Goal: Communication & Community: Participate in discussion

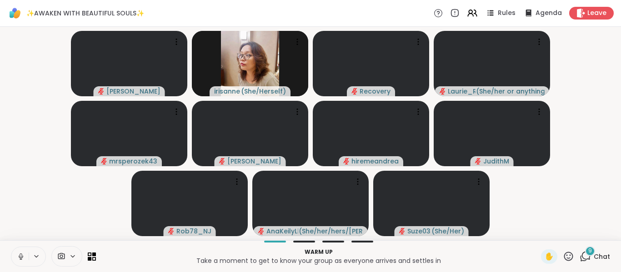
click at [21, 257] on icon at bounding box center [21, 257] width 8 height 8
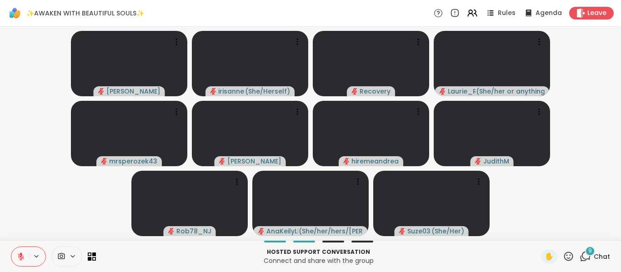
click at [596, 69] on video-player-container "[PERSON_NAME] irisanne ( She/Herself ) Recovery [PERSON_NAME] ( She/her or anyt…" at bounding box center [310, 133] width 610 height 206
click at [107, 185] on video-player-container "[PERSON_NAME] irisanne ( She/Herself ) Recovery [PERSON_NAME] ( She/her or anyt…" at bounding box center [310, 133] width 610 height 206
click at [26, 56] on video-player-container "[PERSON_NAME] irisanne ( She/Herself ) Recovery [PERSON_NAME] ( She/her or anyt…" at bounding box center [310, 133] width 610 height 206
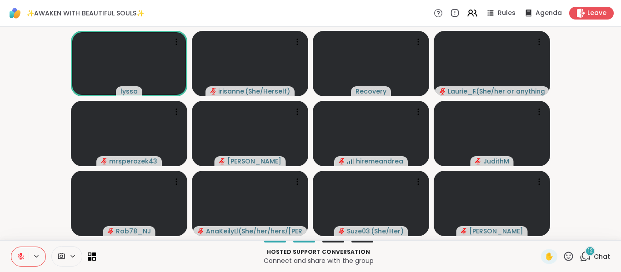
click at [580, 255] on icon at bounding box center [585, 256] width 11 height 11
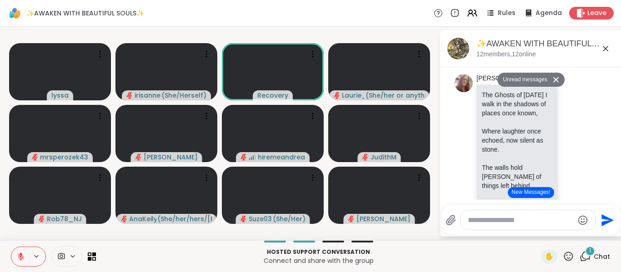
scroll to position [527, 0]
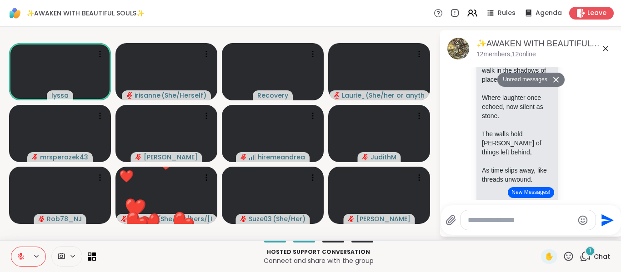
click at [606, 50] on icon at bounding box center [605, 48] width 11 height 11
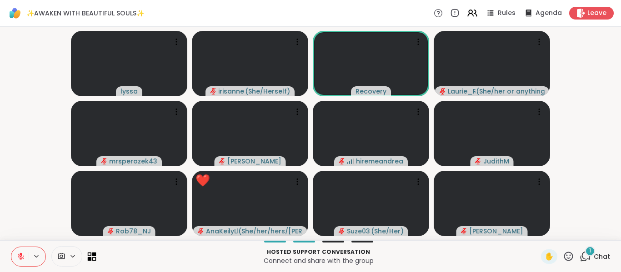
click at [94, 260] on icon at bounding box center [92, 256] width 9 height 9
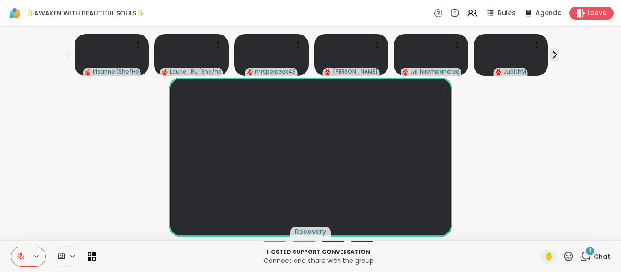
click at [534, 203] on div "Recovery" at bounding box center [310, 157] width 610 height 159
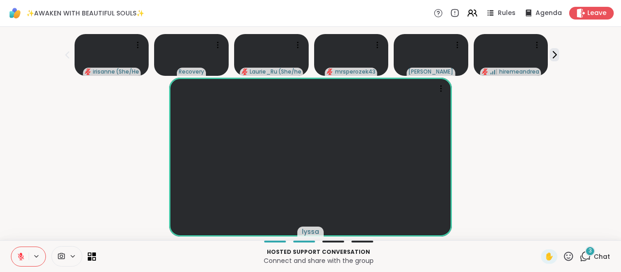
click at [534, 145] on div "lyssa" at bounding box center [310, 157] width 610 height 159
click at [582, 257] on icon at bounding box center [586, 256] width 9 height 8
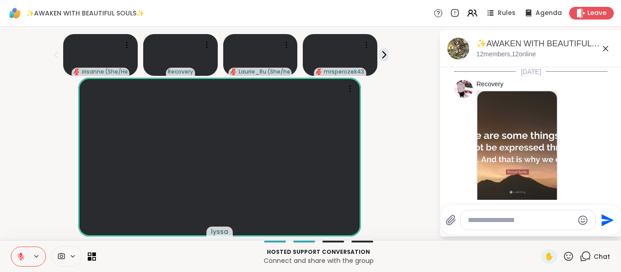
scroll to position [2073, 0]
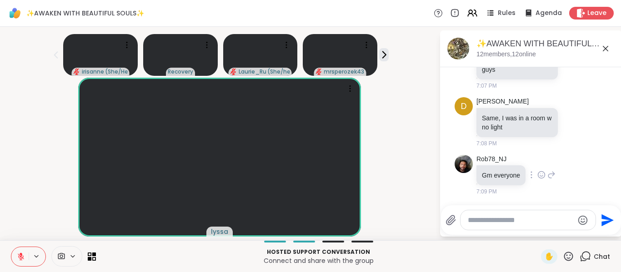
click at [547, 160] on div "Rob78_NJ Gm everyone 7:09 PM" at bounding box center [531, 175] width 153 height 49
click at [600, 48] on icon at bounding box center [605, 48] width 11 height 11
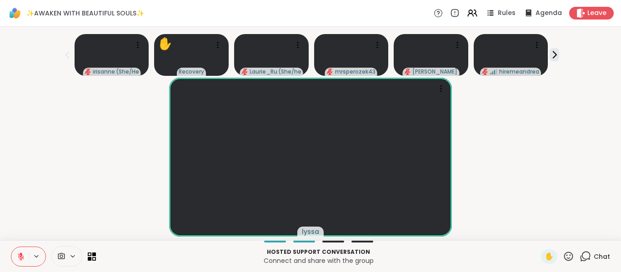
click at [499, 166] on div "lyssa" at bounding box center [310, 157] width 610 height 159
click at [582, 259] on icon at bounding box center [586, 256] width 9 height 8
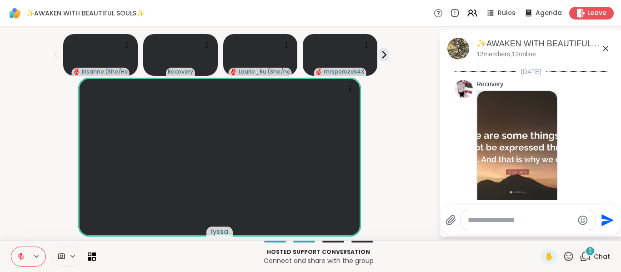
scroll to position [2228, 0]
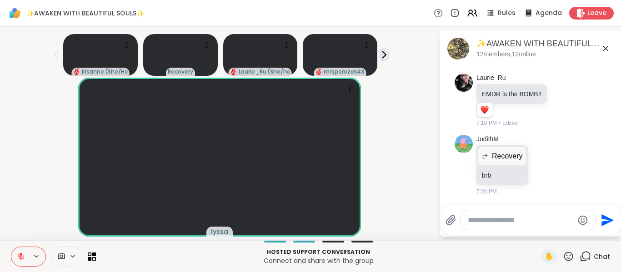
click at [527, 222] on textarea "Type your message" at bounding box center [521, 220] width 106 height 9
type textarea "***"
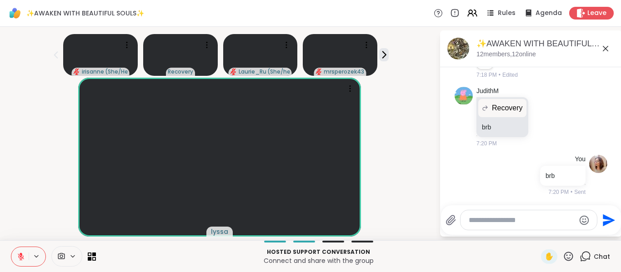
scroll to position [2255, 0]
click at [601, 47] on icon at bounding box center [605, 48] width 11 height 11
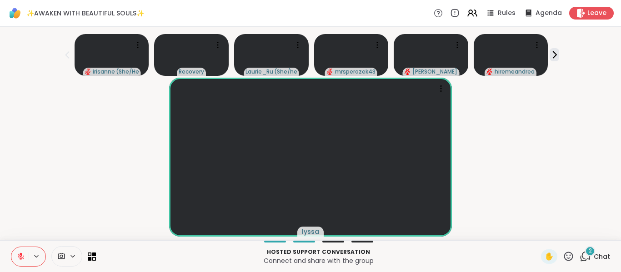
click at [580, 256] on icon at bounding box center [585, 256] width 11 height 11
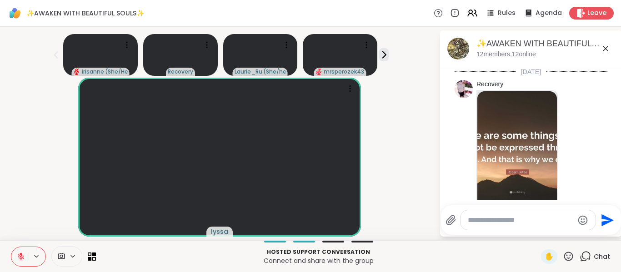
scroll to position [2464, 0]
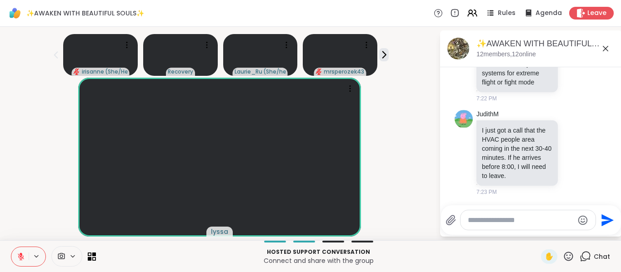
click at [25, 140] on div "lyssa" at bounding box center [219, 157] width 428 height 159
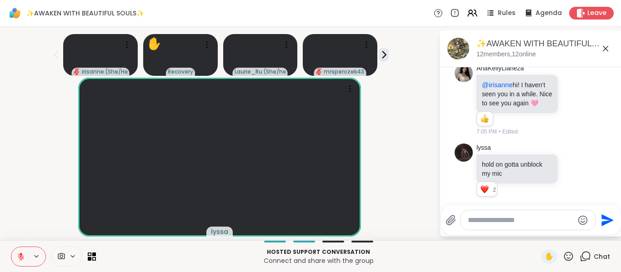
scroll to position [1737, 0]
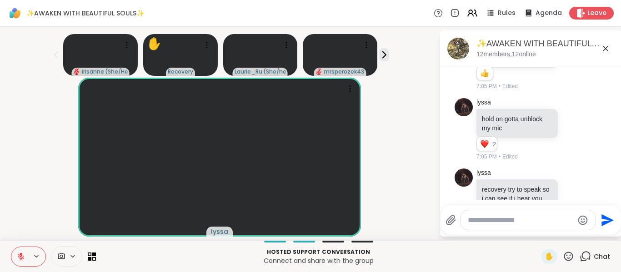
click at [570, 59] on icon at bounding box center [574, 54] width 8 height 9
click at [570, 44] on div "Select Reaction: Heart" at bounding box center [574, 40] width 8 height 8
click at [581, 58] on icon at bounding box center [584, 54] width 6 height 6
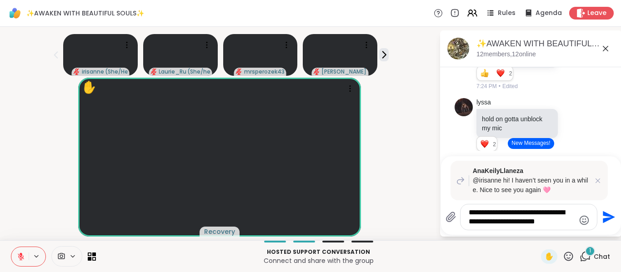
type textarea "**********"
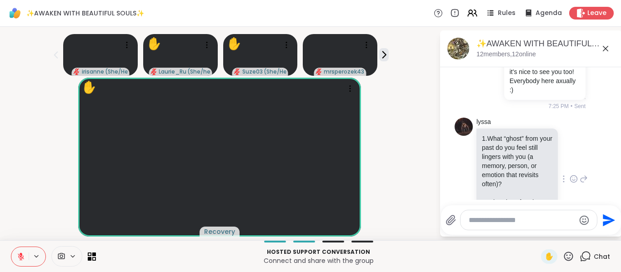
scroll to position [2409, 0]
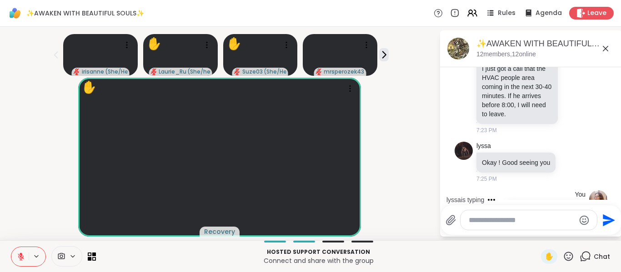
click at [606, 50] on icon at bounding box center [605, 48] width 11 height 11
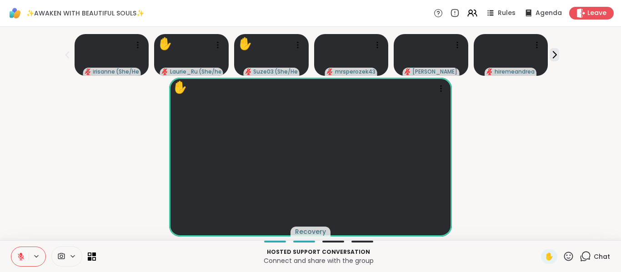
click at [533, 155] on div "✋ Recovery" at bounding box center [310, 157] width 610 height 159
click at [581, 256] on icon at bounding box center [585, 256] width 11 height 11
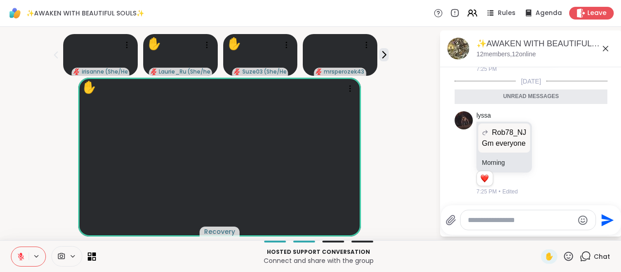
scroll to position [2886, 0]
click at [7, 186] on div "✋ Recovery" at bounding box center [219, 157] width 428 height 159
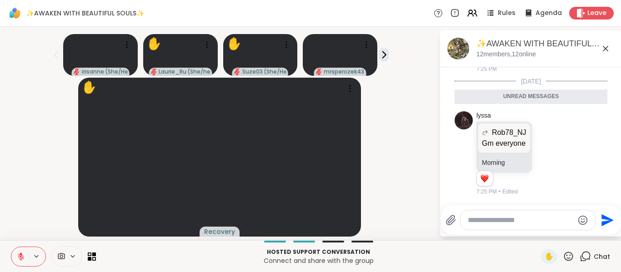
click at [386, 118] on div "✋ Recovery" at bounding box center [219, 157] width 428 height 159
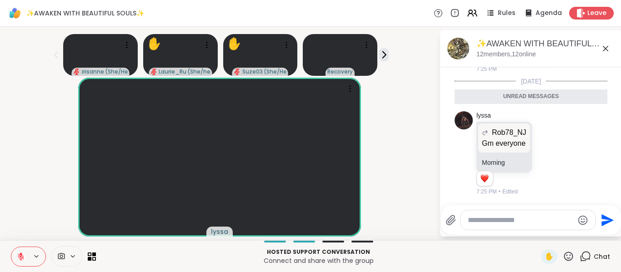
click at [601, 46] on icon at bounding box center [605, 48] width 11 height 11
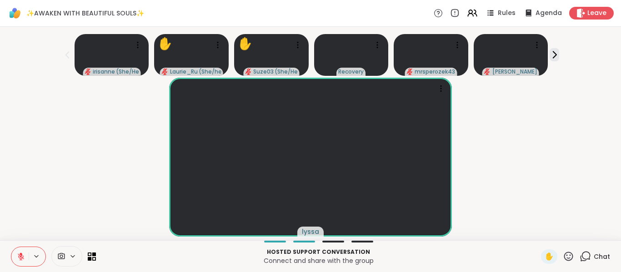
click at [68, 192] on div "lyssa" at bounding box center [310, 157] width 610 height 159
click at [545, 175] on div "Recovery" at bounding box center [310, 157] width 610 height 159
click at [578, 187] on div "Recovery" at bounding box center [310, 157] width 610 height 159
drag, startPoint x: 568, startPoint y: 190, endPoint x: 504, endPoint y: 223, distance: 72.2
click at [569, 190] on div "Recovery" at bounding box center [310, 157] width 610 height 159
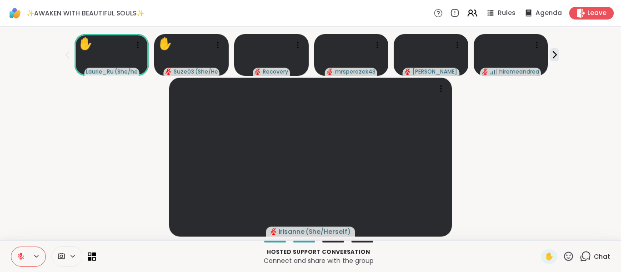
click at [543, 143] on div "irisanne ( She/Herself )" at bounding box center [310, 157] width 610 height 159
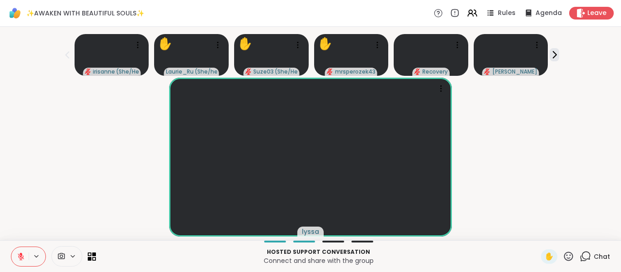
click at [564, 128] on div "lyssa" at bounding box center [310, 157] width 610 height 159
click at [536, 120] on div "lyssa" at bounding box center [310, 157] width 610 height 159
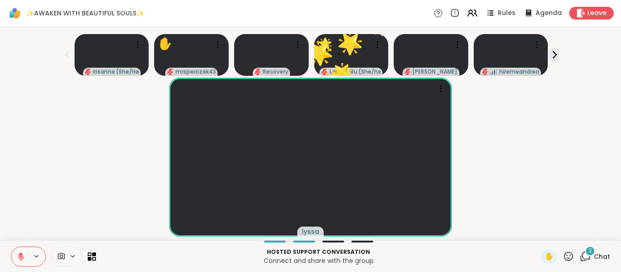
drag, startPoint x: 583, startPoint y: 261, endPoint x: 590, endPoint y: 269, distance: 10.0
click at [583, 260] on icon at bounding box center [585, 256] width 11 height 11
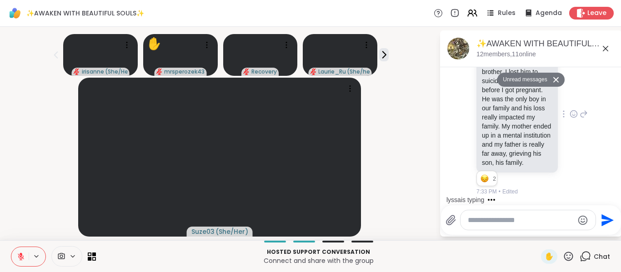
scroll to position [3133, 0]
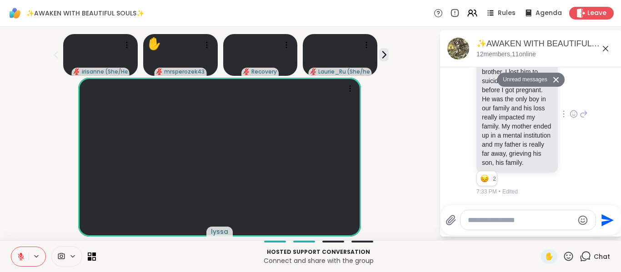
click at [580, 120] on icon at bounding box center [584, 114] width 8 height 11
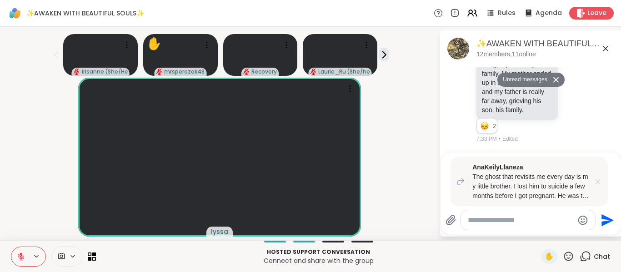
click at [593, 182] on icon at bounding box center [597, 181] width 9 height 9
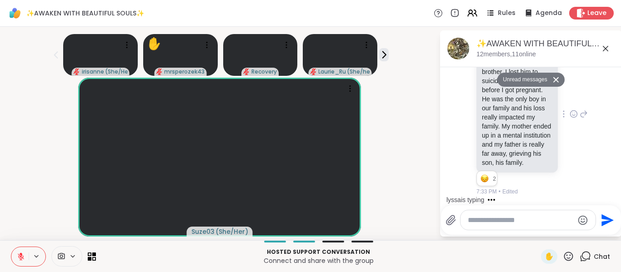
click at [581, 117] on icon at bounding box center [584, 114] width 6 height 6
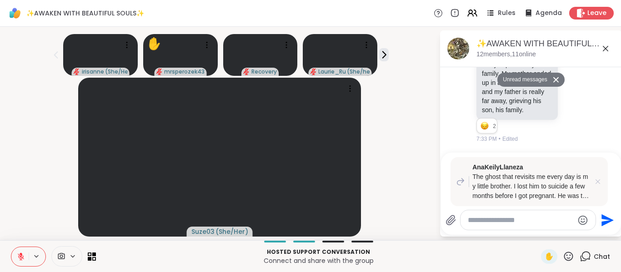
click at [593, 182] on icon at bounding box center [597, 181] width 9 height 9
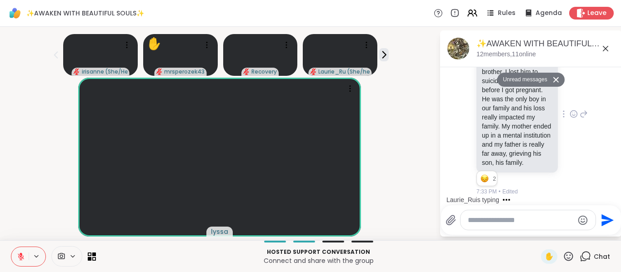
scroll to position [3178, 0]
click at [570, 110] on icon at bounding box center [574, 114] width 8 height 9
click at [565, 95] on button "Select Reaction: Heart" at bounding box center [574, 99] width 18 height 18
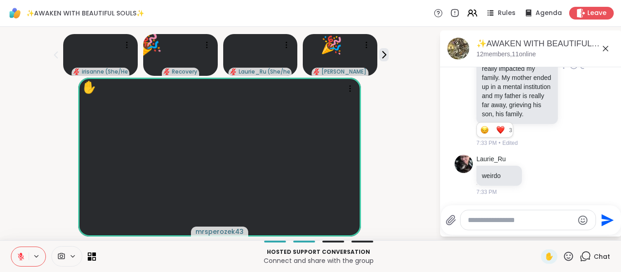
scroll to position [3160, 0]
click at [580, 71] on icon at bounding box center [584, 65] width 8 height 11
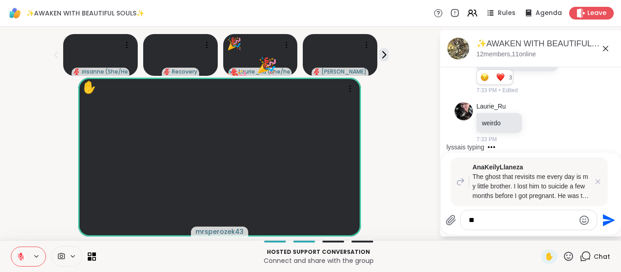
type textarea "*"
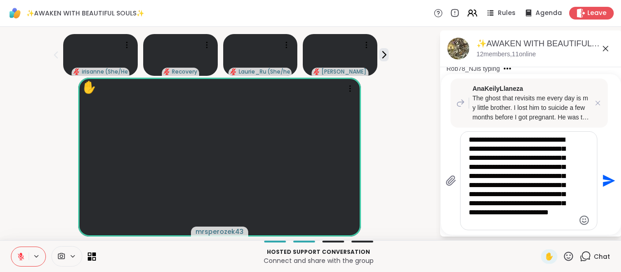
scroll to position [9, 0]
type textarea "**********"
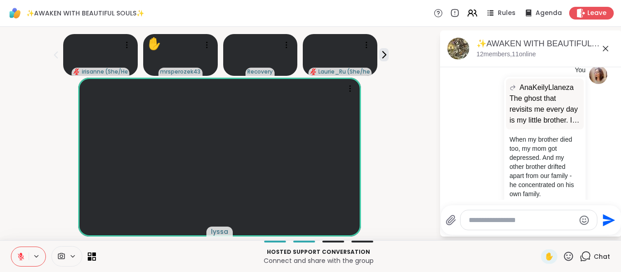
scroll to position [3609, 0]
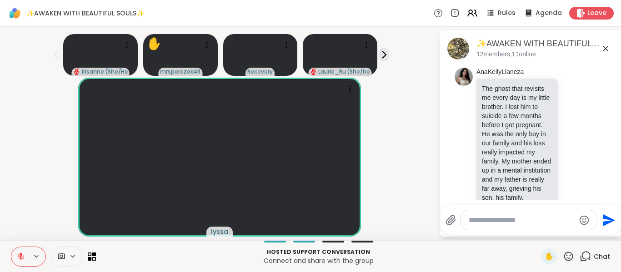
click at [406, 137] on div "lyssa" at bounding box center [219, 157] width 428 height 159
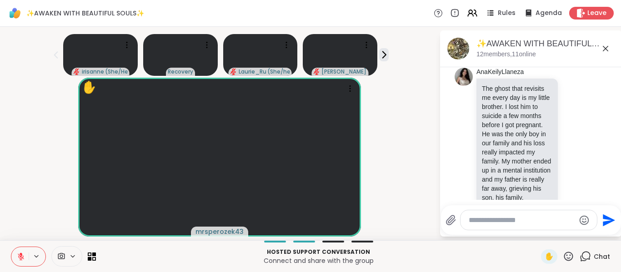
click at [605, 48] on icon at bounding box center [605, 48] width 5 height 5
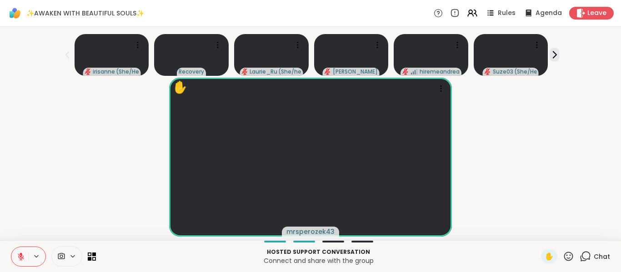
click at [502, 142] on div "✋ mrsperozek43" at bounding box center [310, 157] width 610 height 159
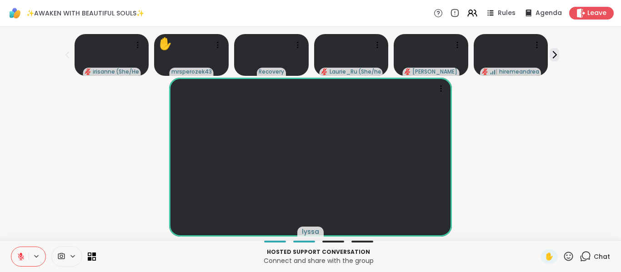
click at [531, 172] on div "lyssa" at bounding box center [310, 157] width 610 height 159
click at [580, 258] on icon at bounding box center [585, 256] width 11 height 11
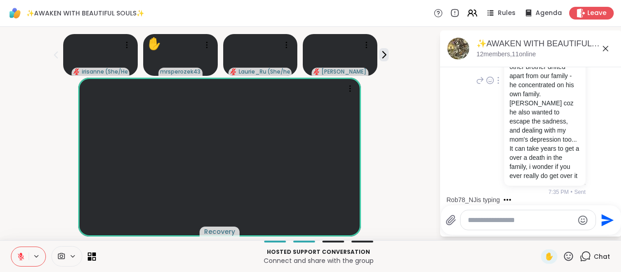
scroll to position [3827, 0]
drag, startPoint x: 19, startPoint y: 110, endPoint x: 15, endPoint y: 105, distance: 6.2
click at [19, 110] on div "Recovery" at bounding box center [219, 157] width 428 height 159
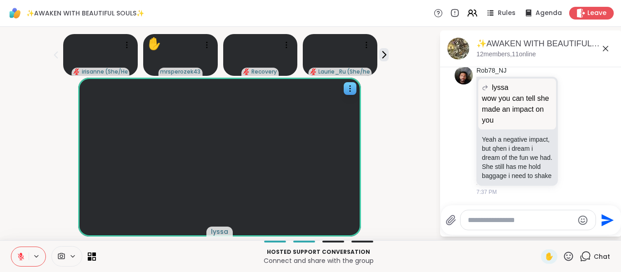
scroll to position [3982, 0]
click at [545, 255] on span "✋" at bounding box center [549, 256] width 9 height 11
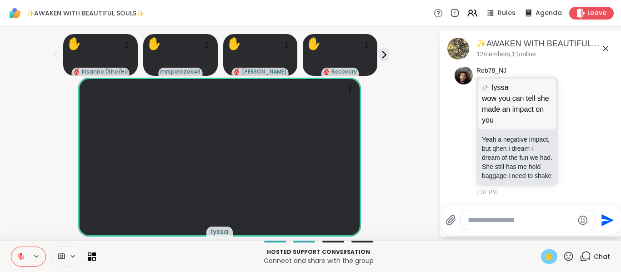
click at [590, 141] on li "Rob78_NJ lyssa wow you can tell she made an impact on you l wow you can tell sh…" at bounding box center [531, 132] width 165 height 138
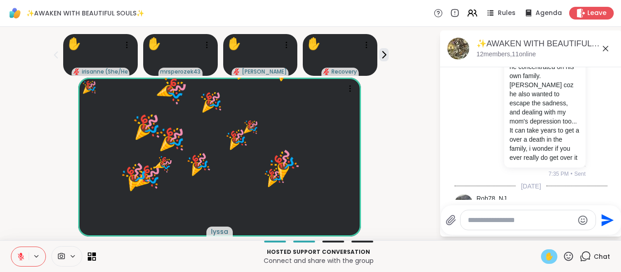
scroll to position [3664, 0]
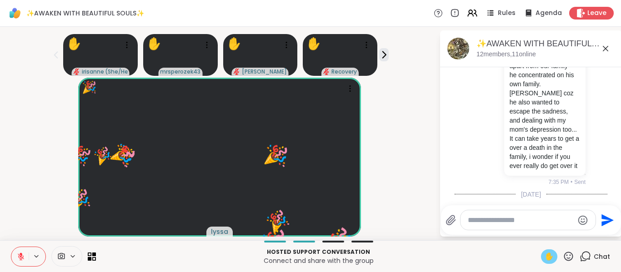
click at [563, 260] on icon at bounding box center [568, 256] width 11 height 11
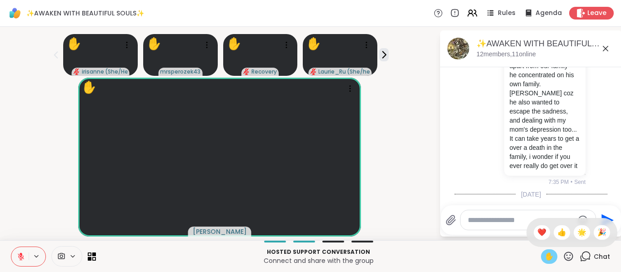
click at [536, 240] on div "✋ ❤️ 👍 🌟 🎉" at bounding box center [571, 232] width 91 height 29
click at [567, 257] on icon at bounding box center [568, 256] width 11 height 11
click at [537, 236] on span "❤️" at bounding box center [541, 232] width 9 height 11
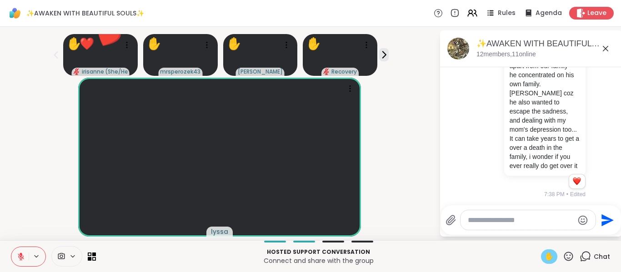
click at [386, 57] on div "✋ ❤️ irisanne ( She/Herself ) ❤️ ❤️ ❤️ ❤️ ❤️ ❤️ ❤️ ❤️ ❤️ ❤️ ❤️ ❤️ ❤️ ❤️ ❤️ ❤️ ❤…" at bounding box center [219, 52] width 428 height 45
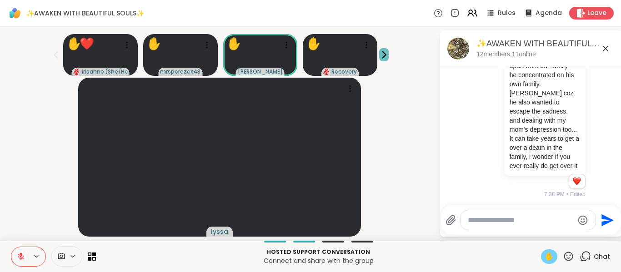
click at [381, 52] on icon at bounding box center [384, 55] width 10 height 10
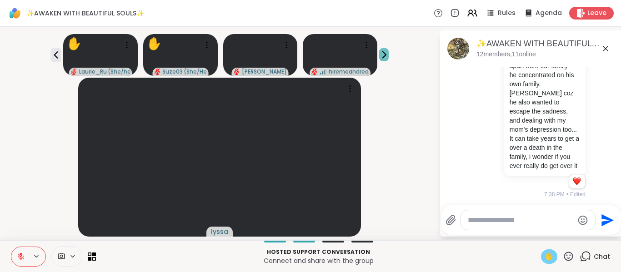
click at [381, 52] on icon at bounding box center [384, 55] width 10 height 10
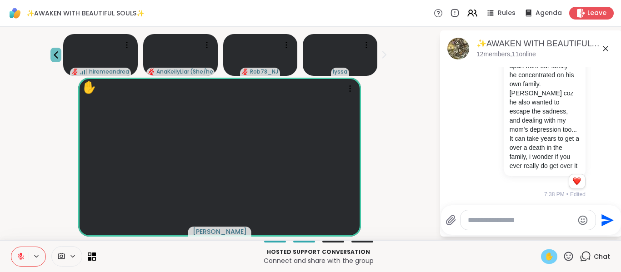
click at [50, 58] on icon at bounding box center [55, 55] width 11 height 11
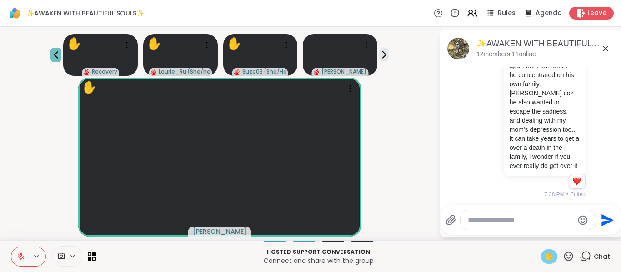
click at [50, 58] on icon at bounding box center [55, 55] width 11 height 11
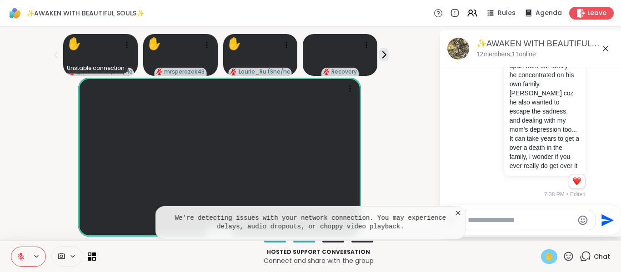
click at [458, 213] on icon at bounding box center [458, 213] width 9 height 9
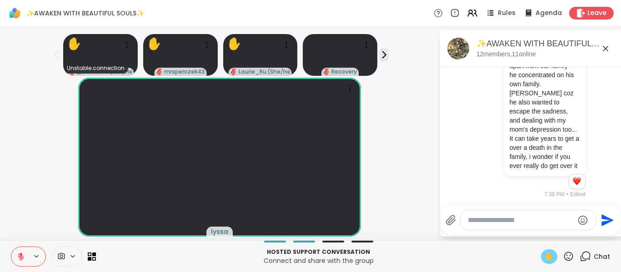
click at [419, 166] on div "lyssa" at bounding box center [219, 157] width 428 height 159
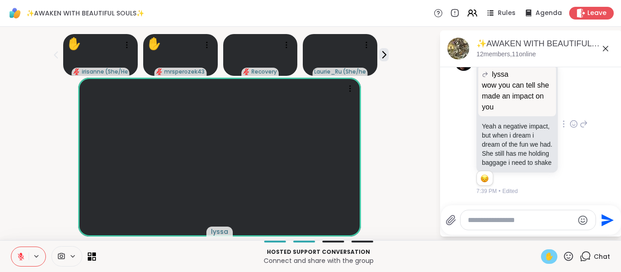
scroll to position [3881, 0]
click at [549, 178] on div "Rob78_NJ lyssa wow you can tell she made an impact on you l wow you can tell sh…" at bounding box center [531, 124] width 111 height 143
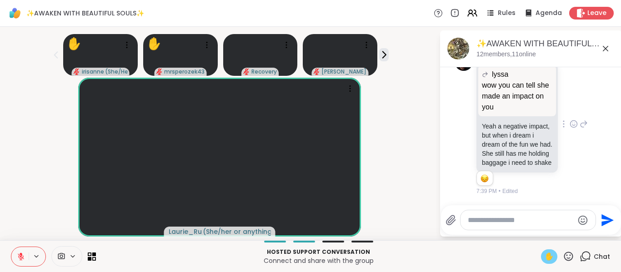
click at [572, 171] on div "Rob78_NJ lyssa wow you can tell she made an impact on you l wow you can tell sh…" at bounding box center [531, 124] width 111 height 143
click at [598, 48] on div "✨AWAKEN WITH BEAUTIFUL SOULS✨, [DATE]" at bounding box center [545, 43] width 138 height 11
click at [603, 48] on icon at bounding box center [605, 48] width 11 height 11
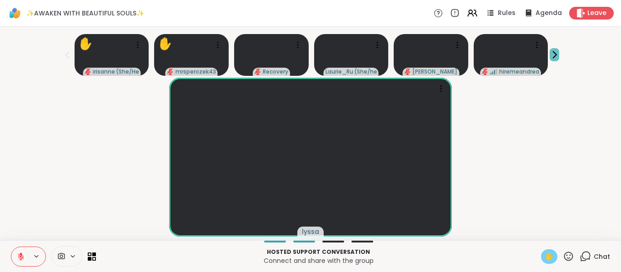
click at [554, 54] on icon at bounding box center [555, 55] width 10 height 10
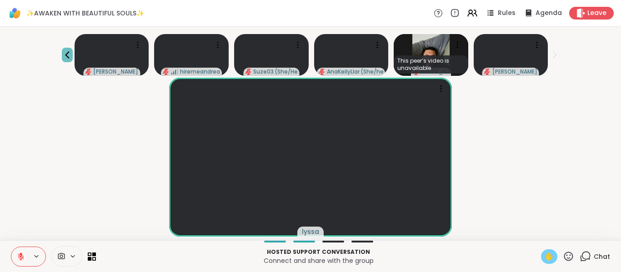
click at [67, 61] on button at bounding box center [67, 55] width 11 height 15
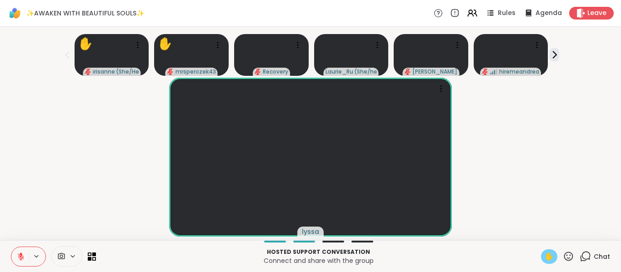
click at [500, 146] on div "lyssa" at bounding box center [310, 157] width 610 height 159
click at [501, 148] on div "lyssa" at bounding box center [310, 157] width 610 height 159
click at [509, 151] on div "lyssa" at bounding box center [310, 157] width 610 height 159
click at [563, 140] on div "lyssa" at bounding box center [310, 157] width 610 height 159
click at [20, 258] on icon at bounding box center [21, 257] width 6 height 6
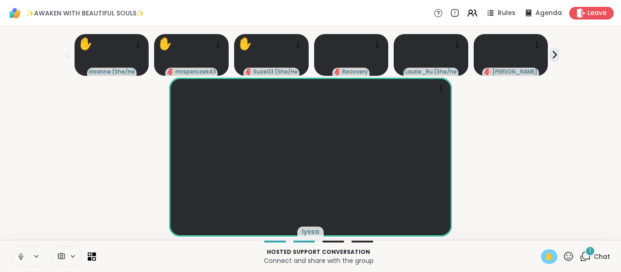
click at [523, 139] on div "lyssa" at bounding box center [310, 157] width 610 height 159
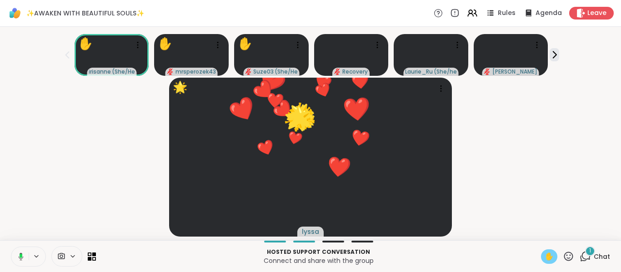
click at [23, 255] on icon at bounding box center [19, 257] width 8 height 8
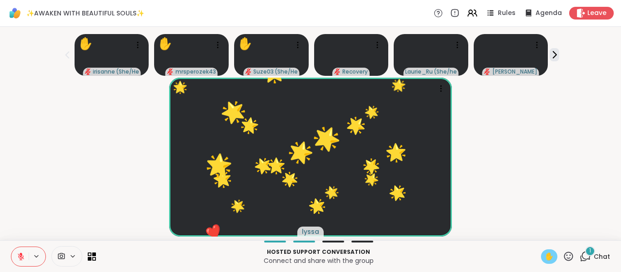
click at [578, 135] on div "🌟 lyssa ❤️ ❤️ ❤️ ❤️ ❤️ ❤️ ❤️ ❤️ ❤️ ❤️ ❤️ ❤️ ❤️ ❤️ ❤️ ❤️ ❤️ ❤️ ❤️ ❤️ ❤️ 🌟 🌟 🌟 🌟 …" at bounding box center [310, 157] width 610 height 159
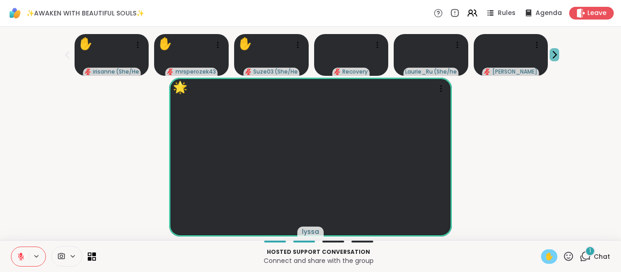
click at [555, 58] on icon at bounding box center [555, 55] width 10 height 10
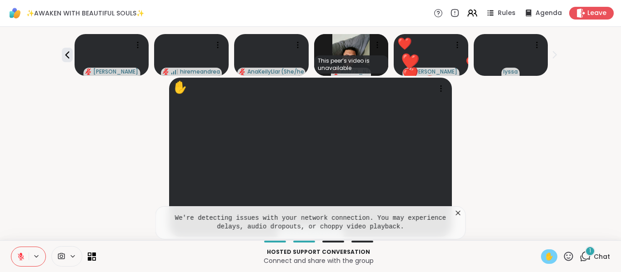
click at [454, 210] on icon at bounding box center [458, 213] width 9 height 9
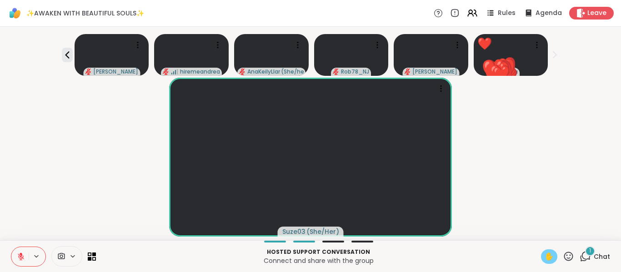
click at [563, 257] on icon at bounding box center [568, 256] width 11 height 11
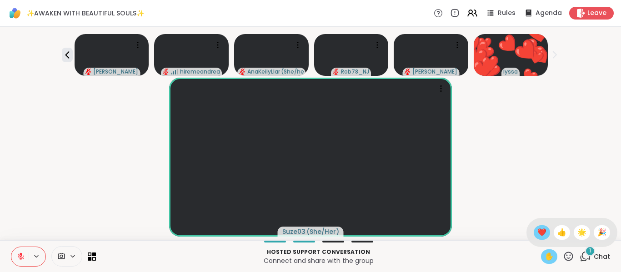
click at [537, 232] on span "❤️" at bounding box center [541, 232] width 9 height 11
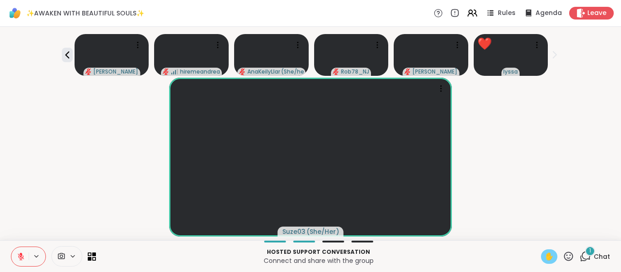
click at [545, 254] on span "✋" at bounding box center [549, 256] width 9 height 11
click at [535, 193] on div "Suze03 ( She/Her )" at bounding box center [310, 157] width 610 height 159
click at [539, 155] on div "Suze03 ( She/Her )" at bounding box center [310, 157] width 610 height 159
click at [62, 56] on icon at bounding box center [67, 55] width 11 height 11
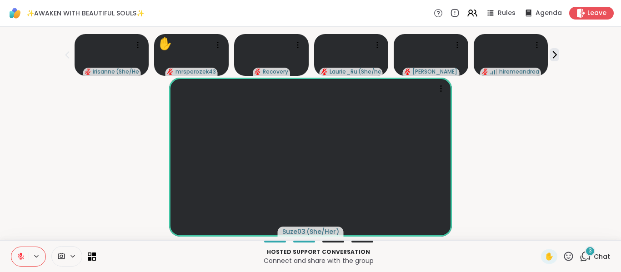
click at [535, 150] on div "Suze03 ( She/Her )" at bounding box center [310, 157] width 610 height 159
click at [580, 264] on div "3 Chat" at bounding box center [595, 257] width 30 height 15
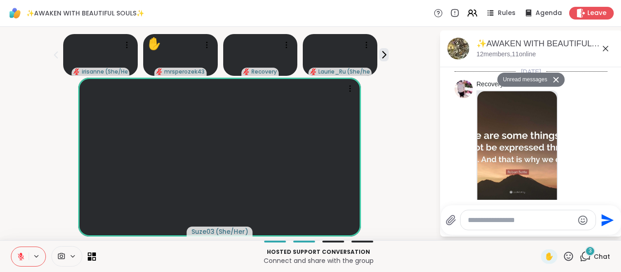
scroll to position [4246, 0]
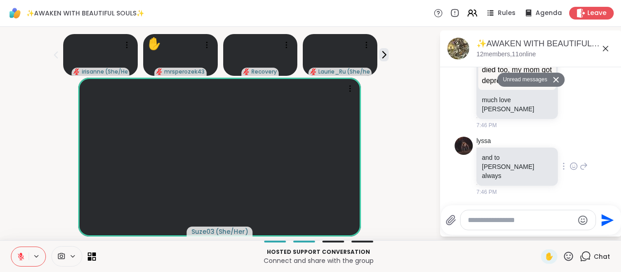
click at [570, 167] on icon at bounding box center [574, 166] width 8 height 9
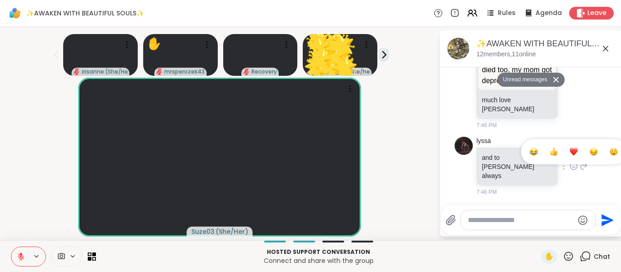
click at [570, 156] on div "Select Reaction: Heart" at bounding box center [574, 152] width 8 height 8
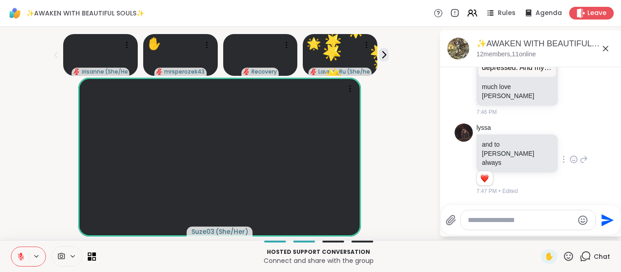
scroll to position [4259, 0]
click at [570, 69] on icon at bounding box center [574, 64] width 8 height 9
click at [561, 65] on div at bounding box center [573, 49] width 109 height 29
click at [570, 69] on icon at bounding box center [574, 64] width 8 height 9
click at [570, 54] on div "Select Reaction: Heart" at bounding box center [574, 50] width 8 height 8
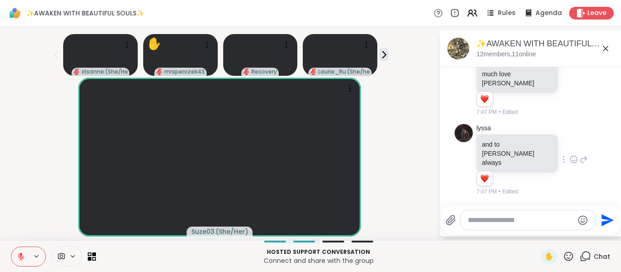
scroll to position [4272, 0]
click at [572, 160] on div "lyssa and to [PERSON_NAME] always 1 1 7:47 PM • Edited" at bounding box center [531, 160] width 153 height 80
click at [580, 165] on icon at bounding box center [584, 159] width 8 height 11
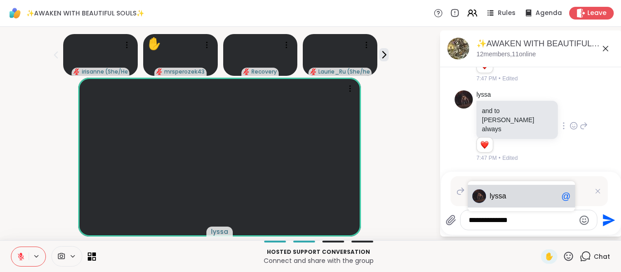
type textarea "**********"
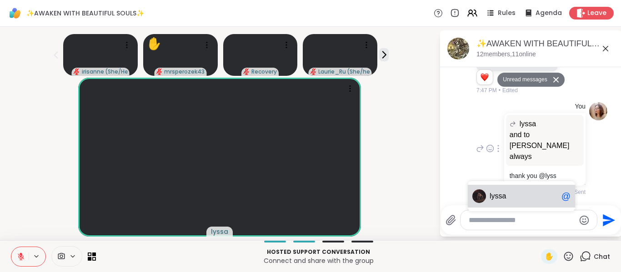
scroll to position [4341, 0]
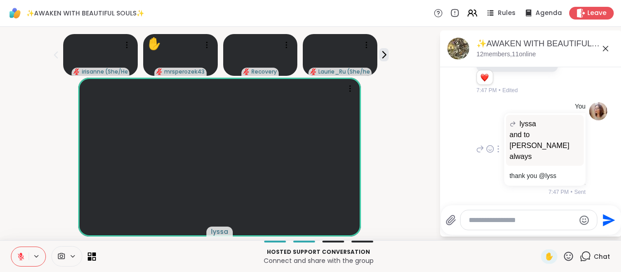
click at [494, 155] on div at bounding box center [498, 149] width 8 height 11
click at [505, 167] on icon at bounding box center [509, 162] width 9 height 9
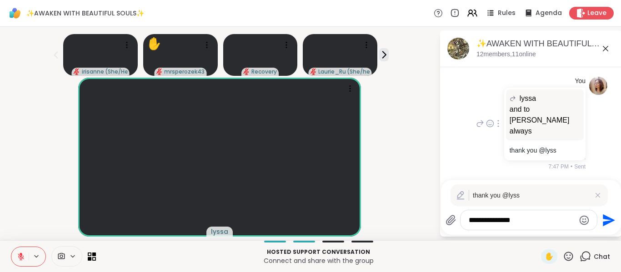
click at [517, 220] on textarea "**********" at bounding box center [522, 220] width 106 height 9
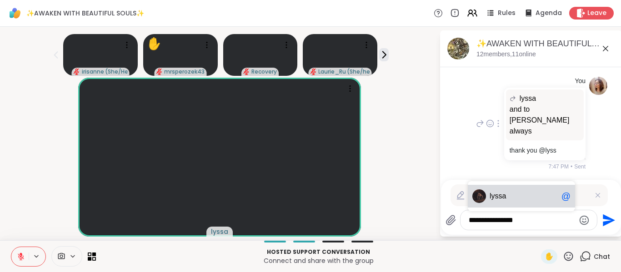
click at [525, 205] on div "lyssa @" at bounding box center [521, 196] width 107 height 23
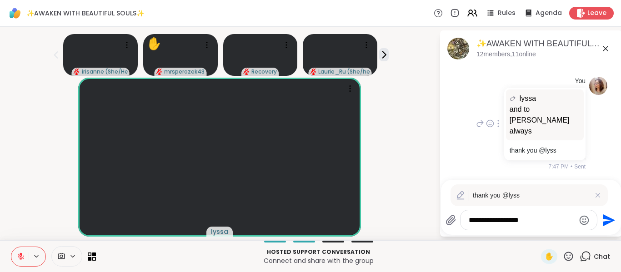
type textarea "**********"
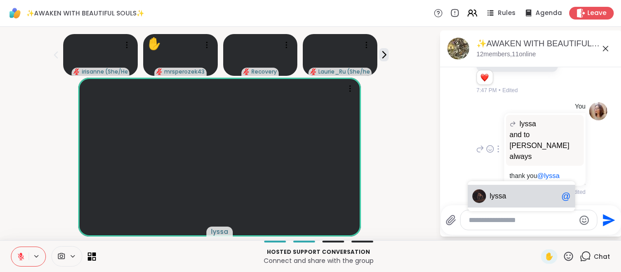
click at [515, 216] on textarea "Type your message" at bounding box center [522, 220] width 106 height 9
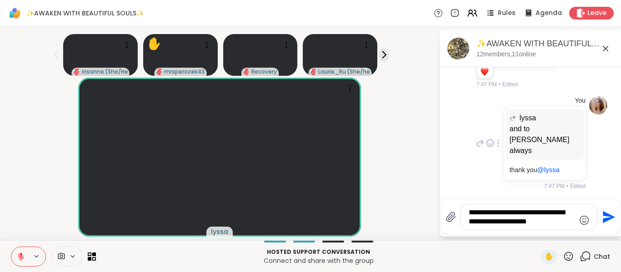
type textarea "**********"
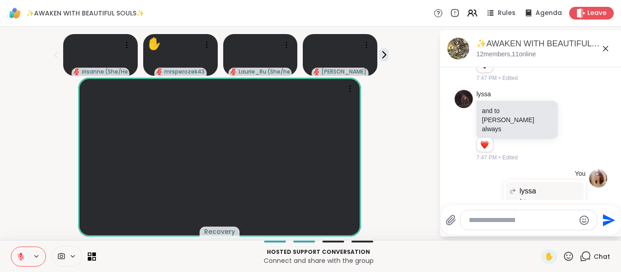
scroll to position [4044, 0]
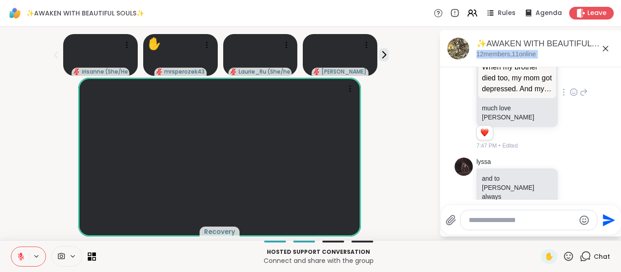
drag, startPoint x: 615, startPoint y: 177, endPoint x: 620, endPoint y: 58, distance: 119.2
click at [620, 58] on html "✨AWAKEN WITH BEAUTIFUL SOULS✨ Rules Agenda Leave irisanne ( She/Herself ) ✋ mrs…" at bounding box center [310, 136] width 621 height 272
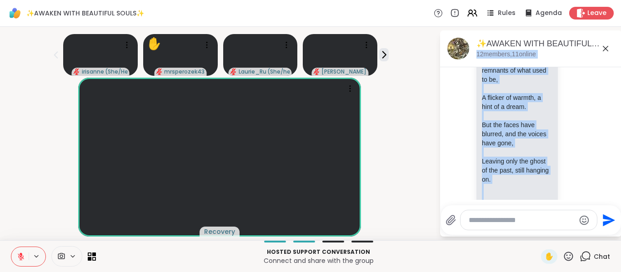
scroll to position [0, 0]
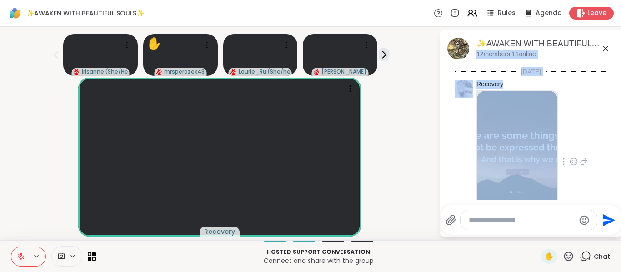
click at [516, 133] on img at bounding box center [517, 152] width 80 height 122
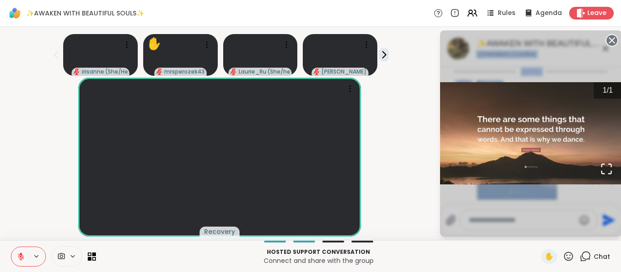
click at [611, 40] on circle at bounding box center [611, 40] width 11 height 11
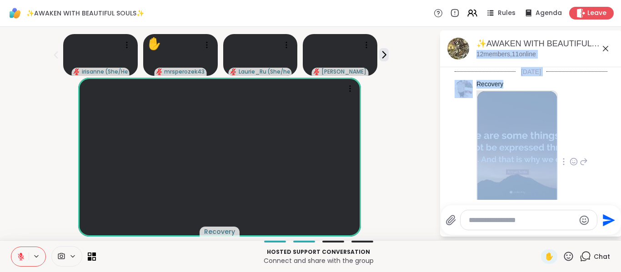
click at [570, 161] on icon at bounding box center [574, 161] width 8 height 9
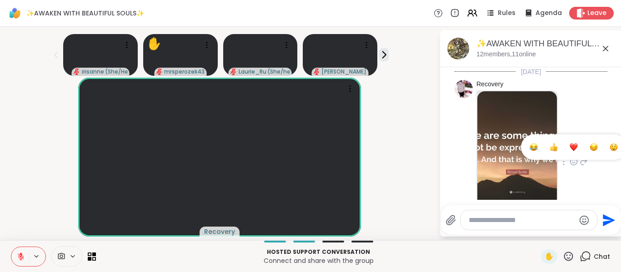
click at [565, 153] on button "Select Reaction: Heart" at bounding box center [574, 147] width 18 height 18
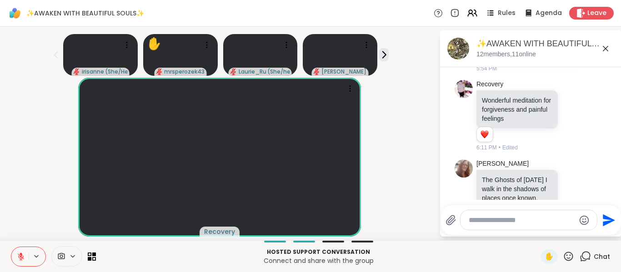
scroll to position [409, 0]
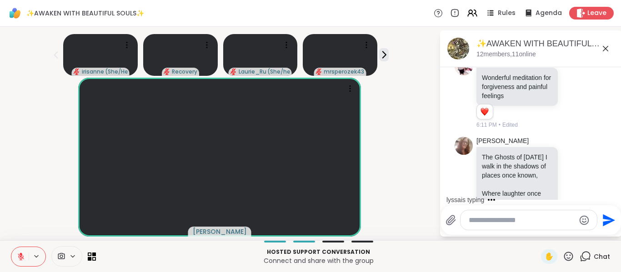
click at [541, 218] on textarea "Type your message" at bounding box center [522, 220] width 106 height 9
paste textarea "**********"
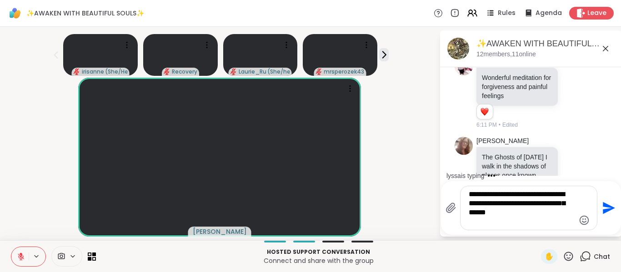
type textarea "**********"
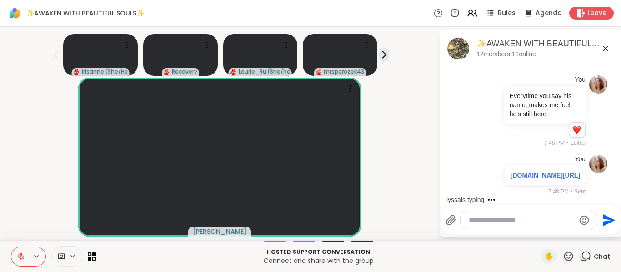
scroll to position [4531, 0]
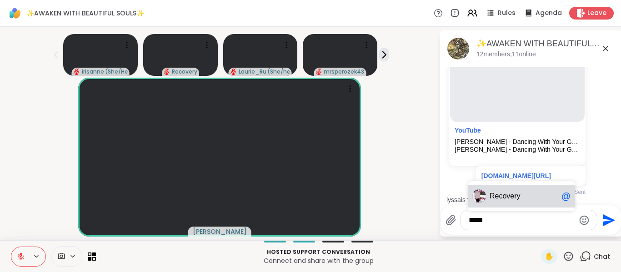
type textarea "******"
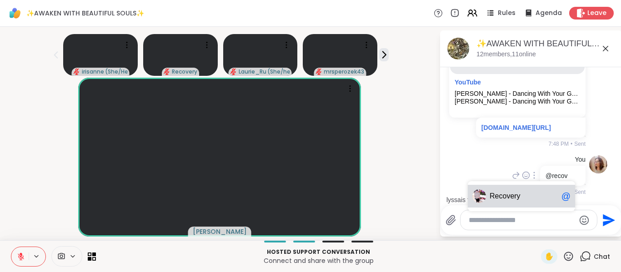
click at [530, 174] on div at bounding box center [534, 175] width 8 height 11
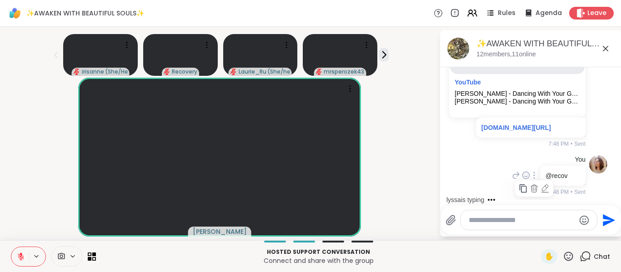
click at [541, 186] on icon at bounding box center [545, 188] width 9 height 9
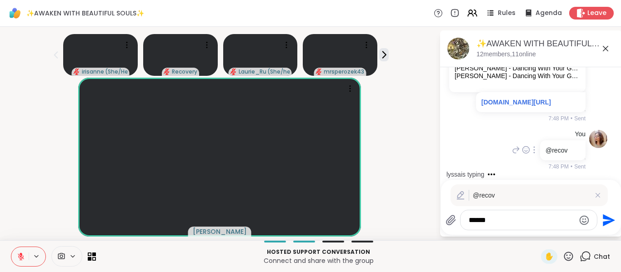
click at [508, 220] on textarea "******" at bounding box center [522, 220] width 106 height 9
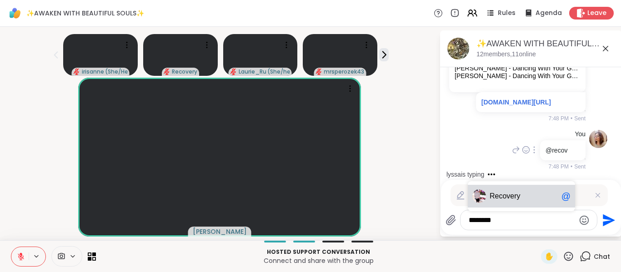
click at [504, 197] on span "Recover" at bounding box center [503, 196] width 27 height 9
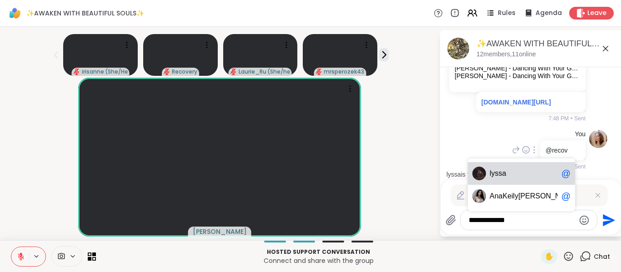
click at [490, 176] on span "ly" at bounding box center [492, 173] width 5 height 9
type textarea "**********"
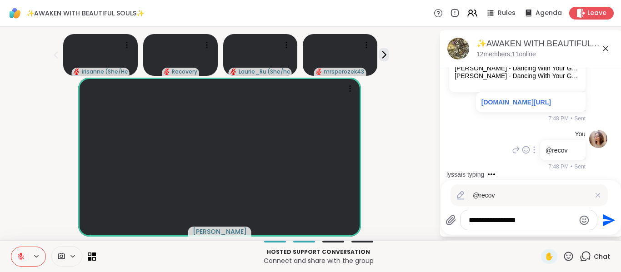
click at [602, 216] on icon "Send" at bounding box center [608, 220] width 15 height 15
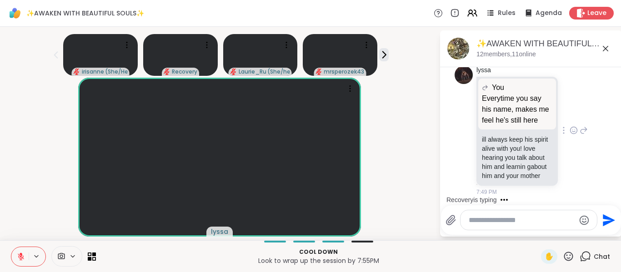
scroll to position [4910, 0]
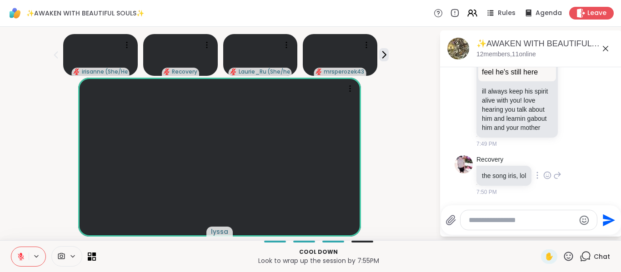
click at [543, 178] on icon at bounding box center [547, 175] width 8 height 9
click at [506, 165] on button "Select Reaction: Joy" at bounding box center [507, 161] width 18 height 18
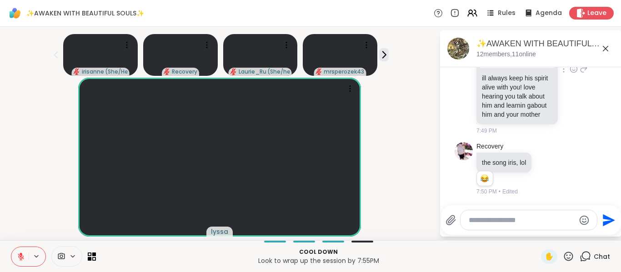
click at [570, 74] on icon at bounding box center [574, 69] width 8 height 9
click at [570, 59] on div "Select Reaction: Heart" at bounding box center [574, 54] width 8 height 8
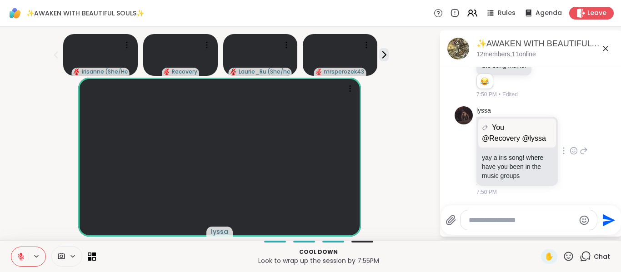
scroll to position [5033, 0]
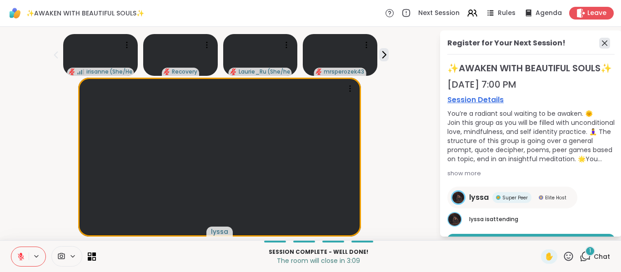
click at [601, 41] on icon at bounding box center [604, 43] width 11 height 11
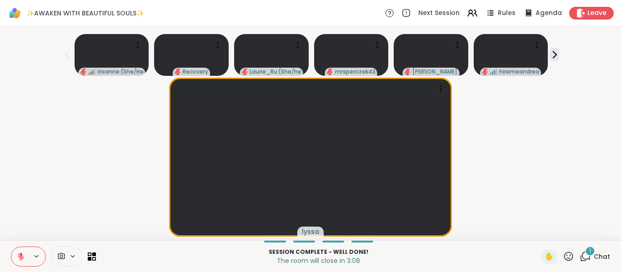
click at [582, 259] on icon at bounding box center [586, 256] width 9 height 8
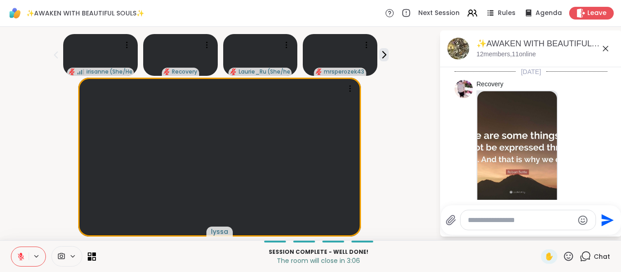
scroll to position [5158, 0]
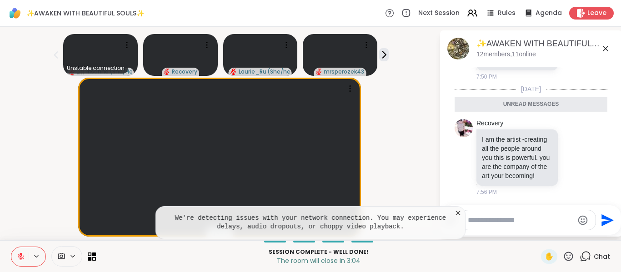
click at [456, 214] on icon at bounding box center [458, 213] width 9 height 9
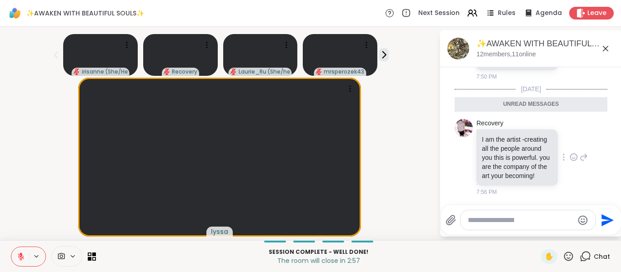
click at [570, 153] on icon at bounding box center [574, 157] width 8 height 9
click at [565, 134] on button "Select Reaction: Heart" at bounding box center [574, 143] width 18 height 18
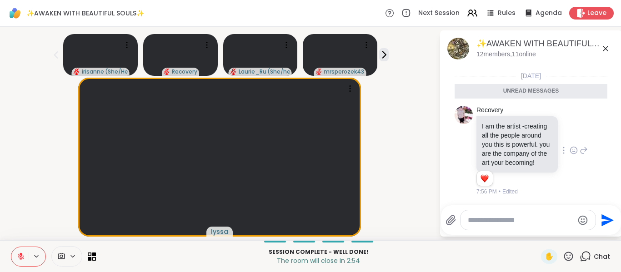
scroll to position [4989, 0]
click at [572, 24] on icon at bounding box center [573, 23] width 3 height 1
click at [455, 72] on div "lyssa You @Recovery @lyssa @Recovery @lyssa yay a iris song! where have you bee…" at bounding box center [531, 23] width 153 height 98
click at [570, 27] on icon at bounding box center [574, 22] width 8 height 9
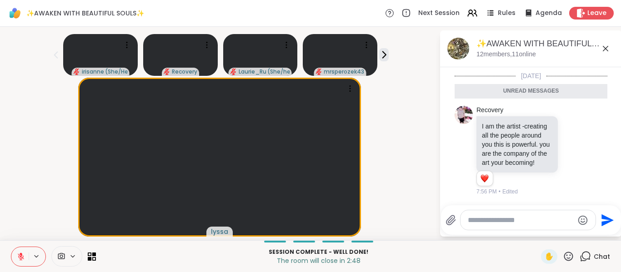
click at [550, 12] on div "Select Reaction: Thumbs up" at bounding box center [554, 8] width 8 height 8
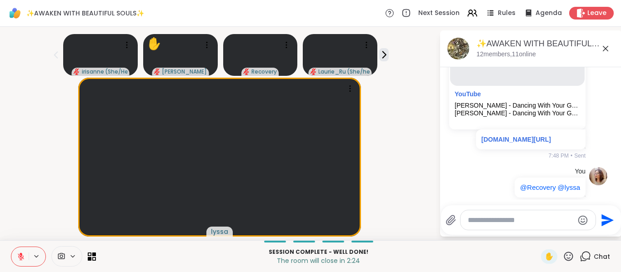
scroll to position [4559, 0]
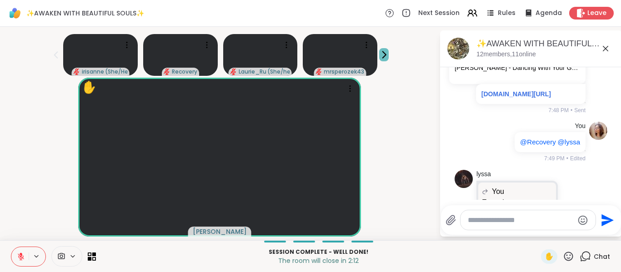
click at [385, 59] on icon at bounding box center [384, 55] width 10 height 10
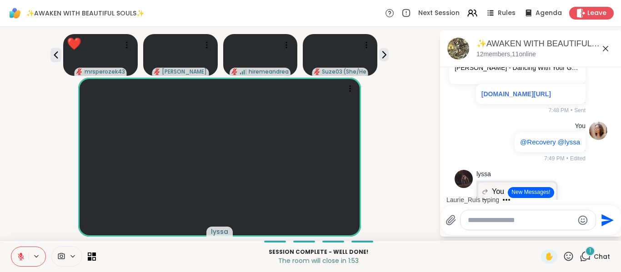
click at [581, 256] on icon at bounding box center [585, 256] width 11 height 11
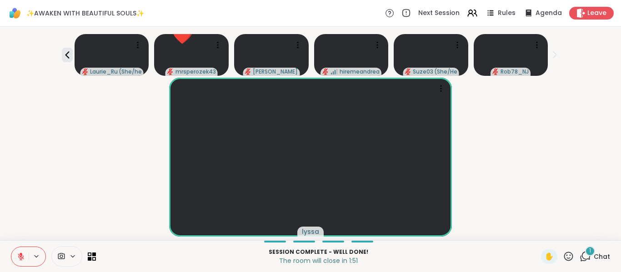
click at [580, 257] on icon at bounding box center [585, 256] width 11 height 11
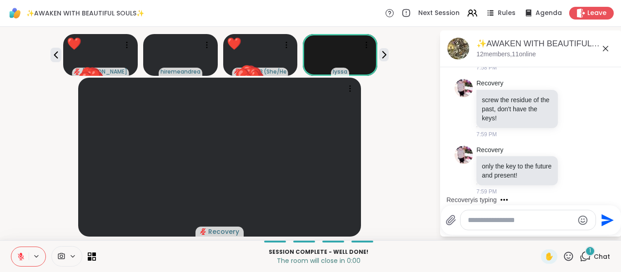
scroll to position [5445, 0]
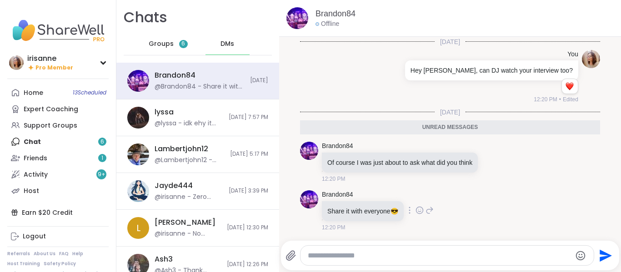
click at [421, 211] on icon at bounding box center [419, 211] width 3 height 1
click at [349, 201] on button "Select Reaction: Heart" at bounding box center [347, 196] width 18 height 18
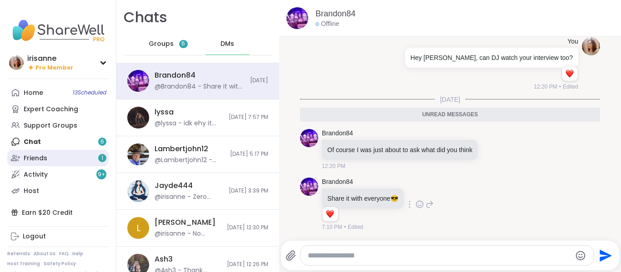
click at [23, 164] on link "Friends 1" at bounding box center [57, 158] width 101 height 16
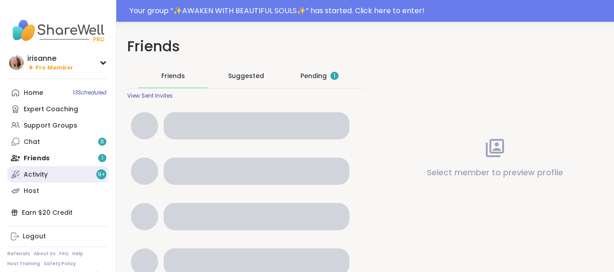
click at [28, 170] on div "Activity 9 +" at bounding box center [36, 174] width 24 height 9
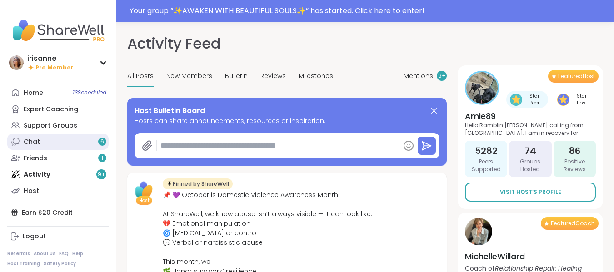
click at [39, 142] on div "Chat 6" at bounding box center [32, 142] width 16 height 9
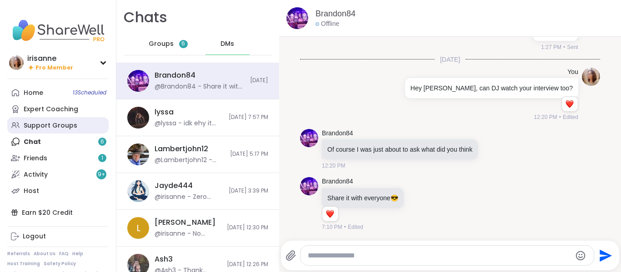
click at [40, 122] on div "Support Groups" at bounding box center [51, 125] width 54 height 9
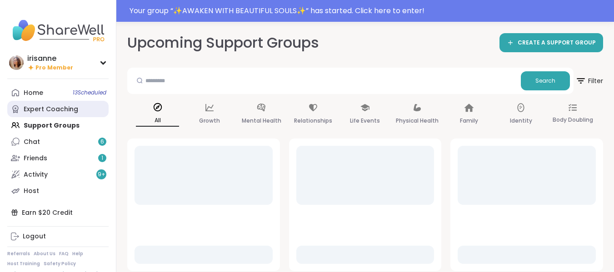
click at [51, 110] on div "Expert Coaching" at bounding box center [51, 109] width 55 height 9
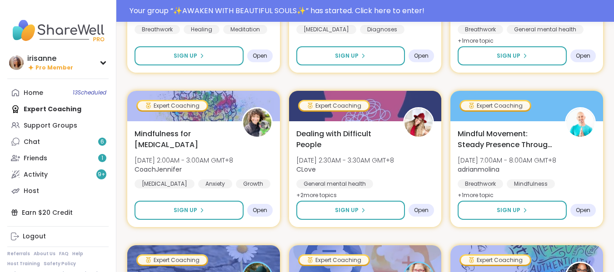
scroll to position [227, 0]
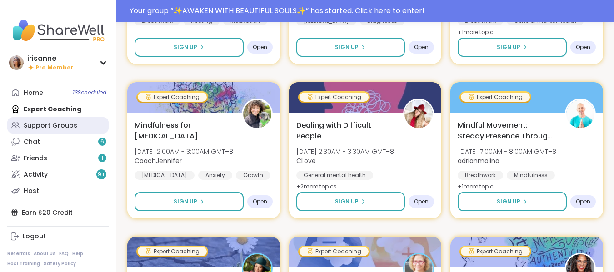
click at [51, 122] on div "Support Groups" at bounding box center [51, 125] width 54 height 9
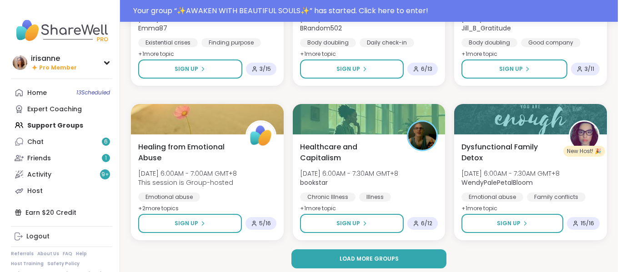
scroll to position [1740, 0]
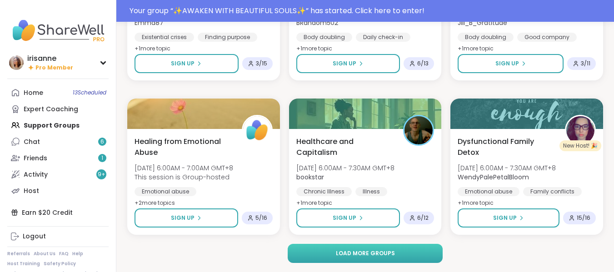
click at [388, 257] on span "Load more groups" at bounding box center [365, 254] width 59 height 8
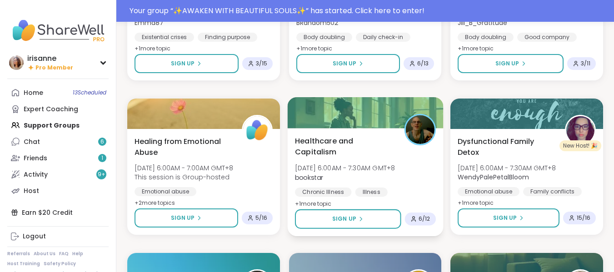
click at [426, 188] on div "Chronic Illness Illness Stress management" at bounding box center [365, 199] width 141 height 22
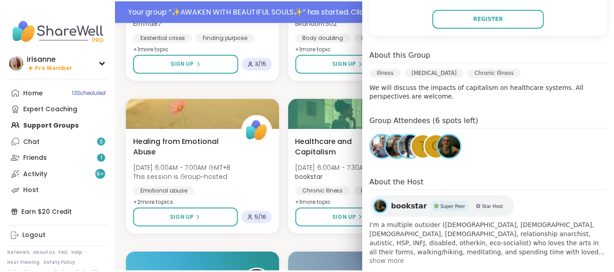
scroll to position [230, 0]
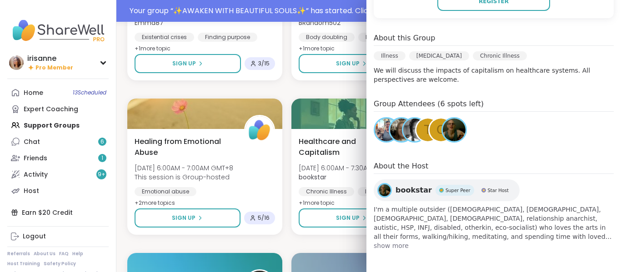
click at [336, 245] on div "✨AWAKEN WITH BEAUTIFUL SOULS✨ Fri, Oct 10 | 7:00PM - 8:00PM GMT+8 lyssa Emotion…" at bounding box center [368, 243] width 483 height 3691
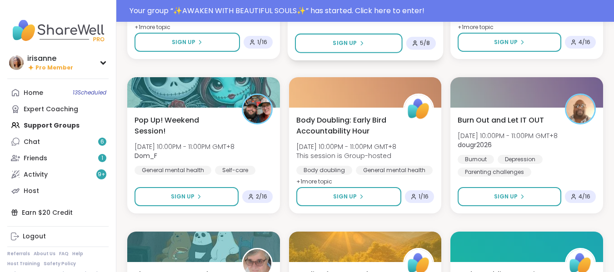
scroll to position [2740, 0]
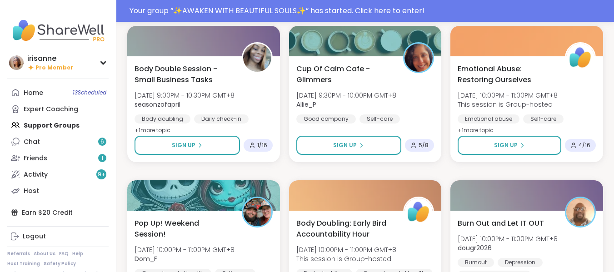
drag, startPoint x: 423, startPoint y: 128, endPoint x: 182, endPoint y: 173, distance: 245.0
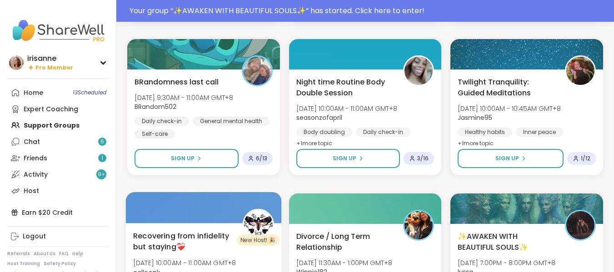
scroll to position [2240, 0]
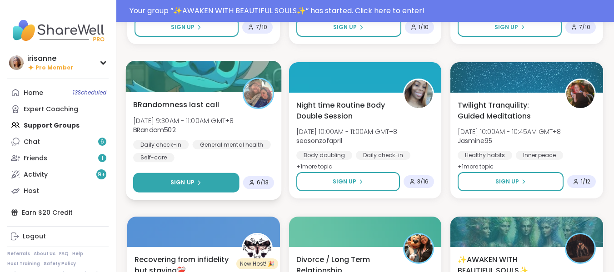
click at [205, 175] on button "Sign Up" at bounding box center [186, 183] width 106 height 20
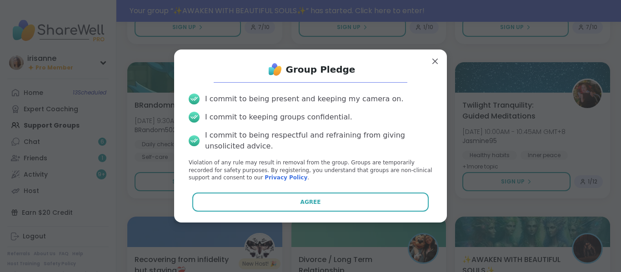
click at [302, 195] on button "Agree" at bounding box center [310, 202] width 237 height 19
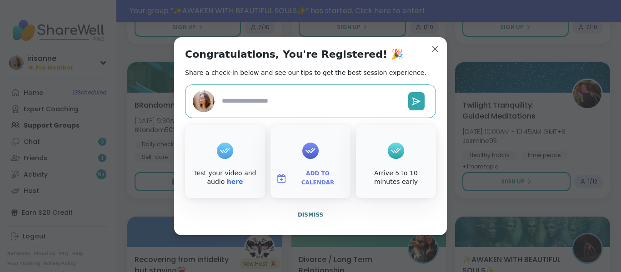
type textarea "*"
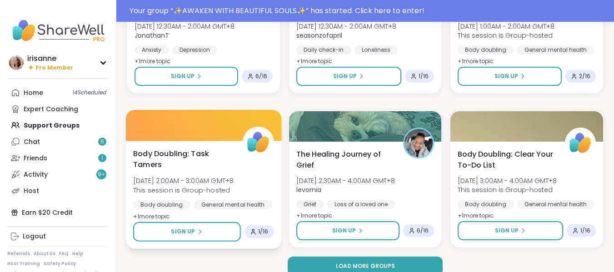
scroll to position [3595, 0]
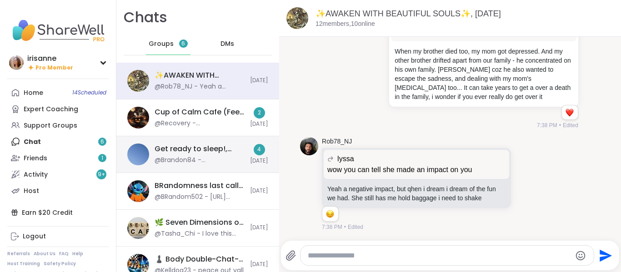
click at [150, 162] on div "Get ready to sleep!, Oct 09 @Brandon84 - Goodnite Monica 4 Today" at bounding box center [197, 154] width 163 height 37
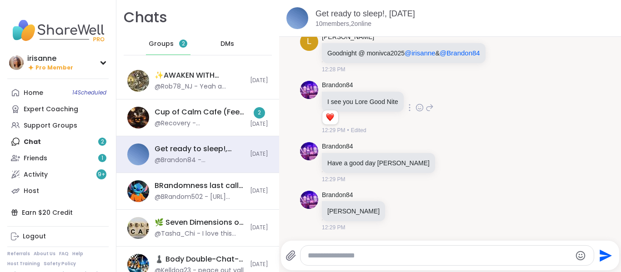
click at [528, 134] on div "Brandon84 I see you Lore Good Nite 1 1 12:29 PM • Edited" at bounding box center [450, 107] width 300 height 61
click at [477, 184] on div "Brandon84 Have a good day Irock 12:29 PM" at bounding box center [450, 163] width 300 height 49
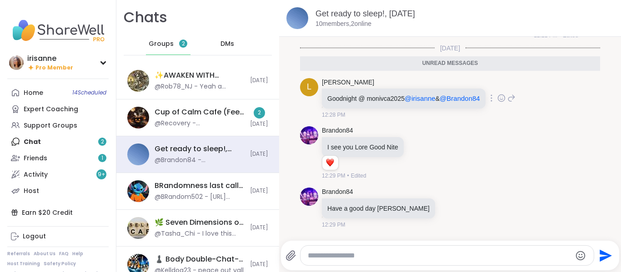
click at [505, 100] on icon at bounding box center [501, 98] width 8 height 9
click at [433, 82] on div "Select Reaction: Heart" at bounding box center [429, 84] width 8 height 8
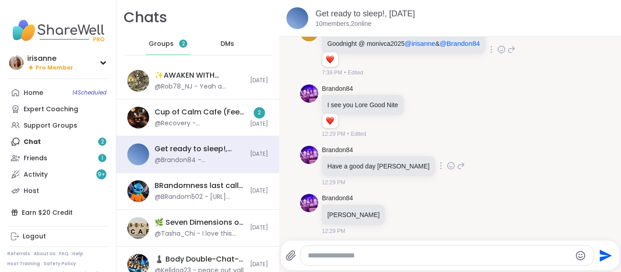
scroll to position [3031, 0]
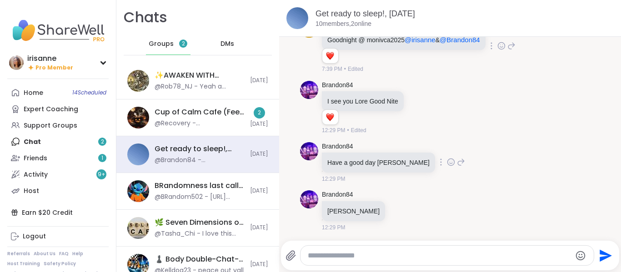
click at [447, 163] on icon at bounding box center [451, 162] width 8 height 9
click at [447, 149] on div "Select Reaction: Heart" at bounding box center [451, 148] width 8 height 8
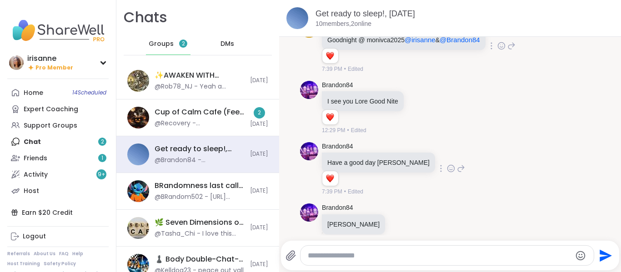
click at [393, 255] on textarea "Type your message" at bounding box center [440, 255] width 264 height 9
click at [220, 42] on span "DMs" at bounding box center [227, 44] width 14 height 9
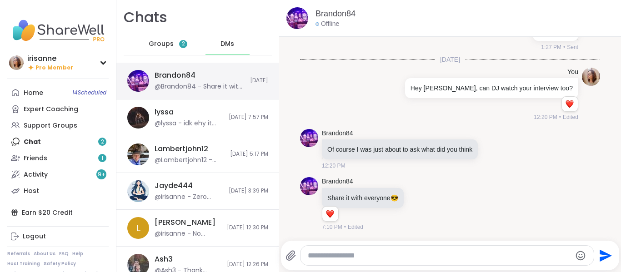
click at [183, 85] on div "@Brandon84 - Share it with everyone 😎" at bounding box center [200, 86] width 90 height 9
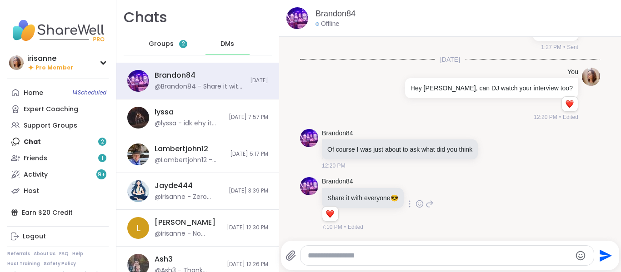
click at [431, 205] on icon at bounding box center [430, 204] width 8 height 11
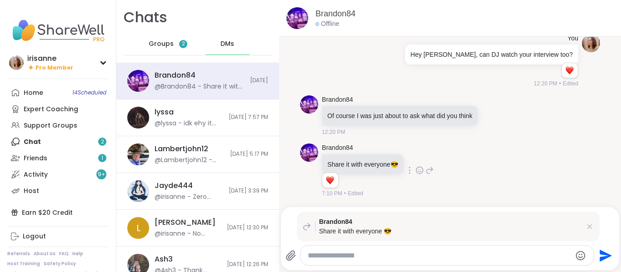
click at [431, 205] on div at bounding box center [452, 206] width 338 height 5
click at [361, 260] on textarea "Type your message" at bounding box center [440, 255] width 264 height 9
type textarea "**********"
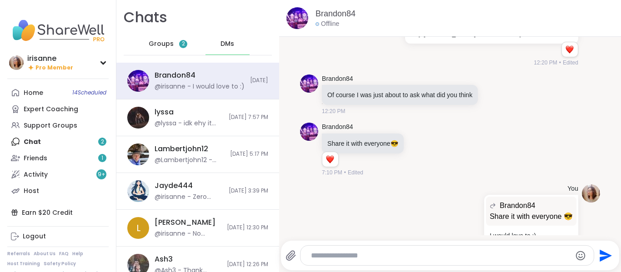
scroll to position [7887, 0]
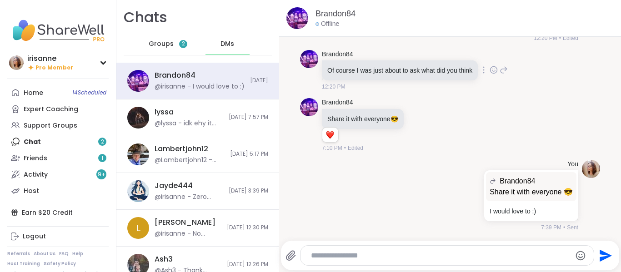
click at [500, 75] on icon at bounding box center [504, 70] width 8 height 11
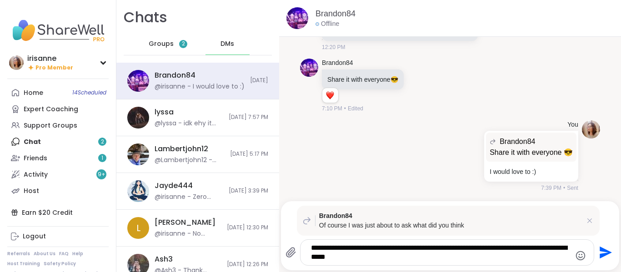
type textarea "**********"
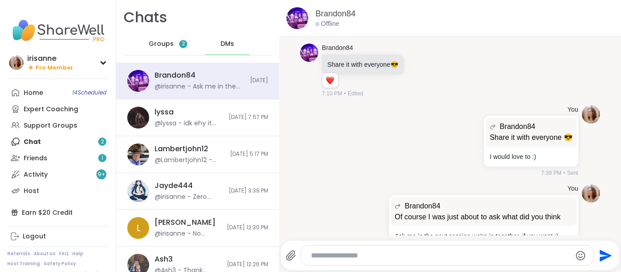
scroll to position [7987, 0]
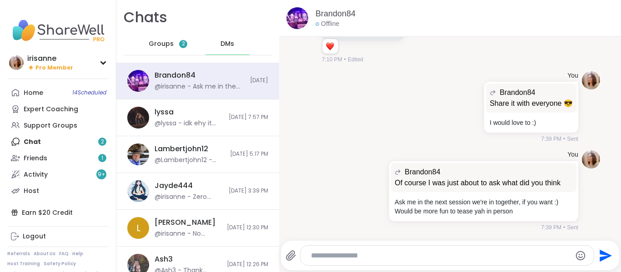
click at [167, 46] on span "Groups" at bounding box center [161, 44] width 25 height 9
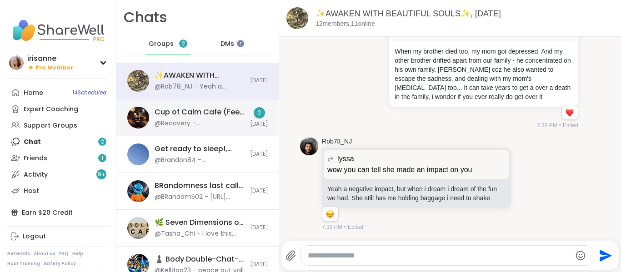
click at [196, 101] on div "Cup of Calm Cafe (Feel Good Friday!), Oct 10 @Recovery - Wonderful.medittation …" at bounding box center [197, 118] width 163 height 37
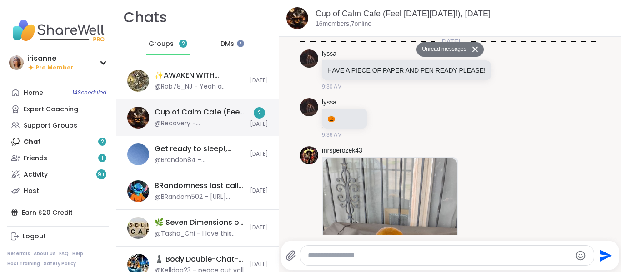
scroll to position [743, 0]
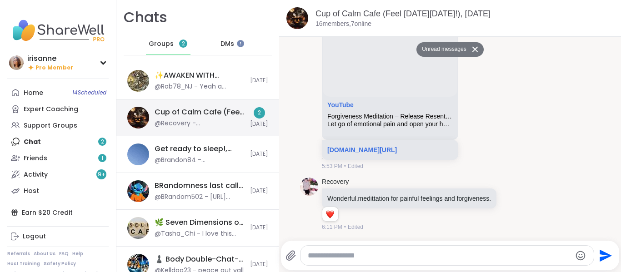
click at [195, 111] on div "Cup of Calm Cafe (Feel Good Friday!), Oct 10" at bounding box center [200, 112] width 90 height 10
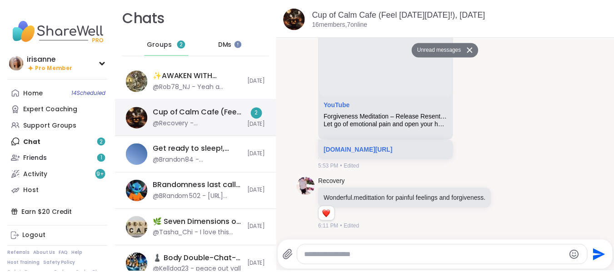
scroll to position [0, 0]
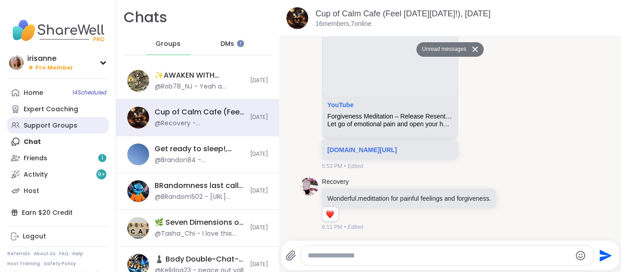
click at [65, 124] on div "Support Groups" at bounding box center [51, 125] width 54 height 9
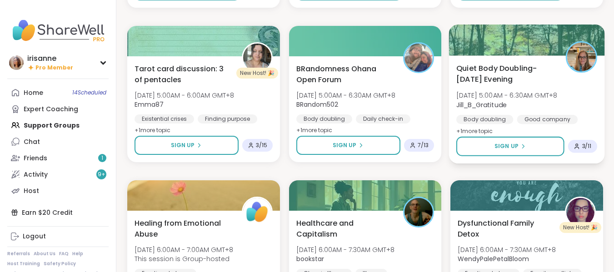
scroll to position [1718, 0]
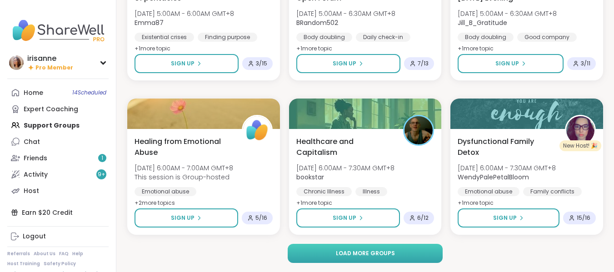
drag, startPoint x: 374, startPoint y: 252, endPoint x: 372, endPoint y: 258, distance: 6.1
click at [374, 252] on span "Load more groups" at bounding box center [365, 254] width 59 height 8
click at [372, 258] on button "Load more groups" at bounding box center [365, 253] width 155 height 19
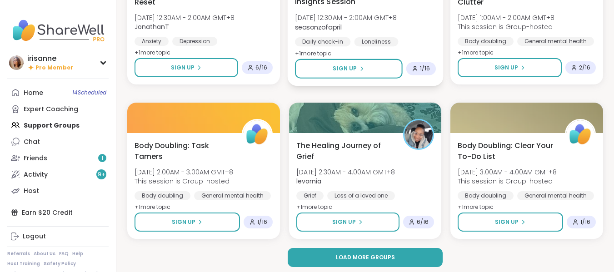
scroll to position [3573, 0]
